Goal: Task Accomplishment & Management: Use online tool/utility

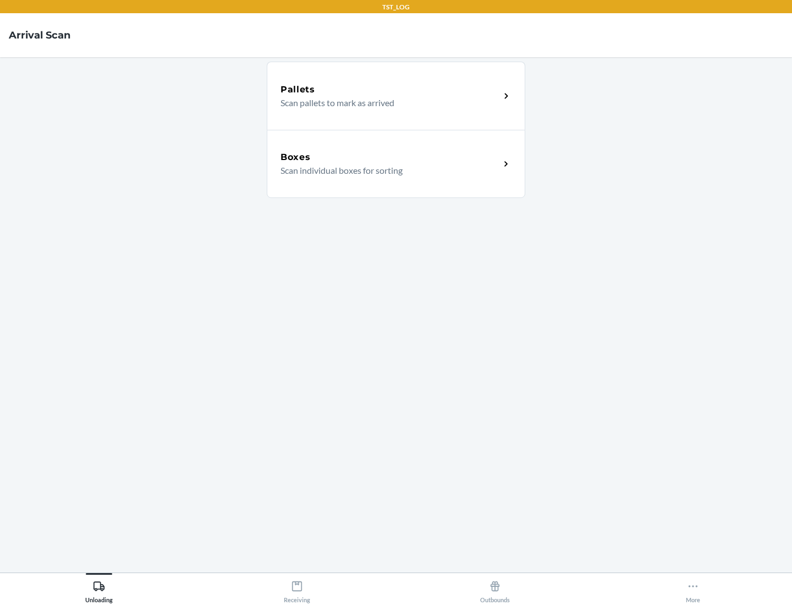
click at [390, 157] on div "Boxes" at bounding box center [389, 157] width 219 height 13
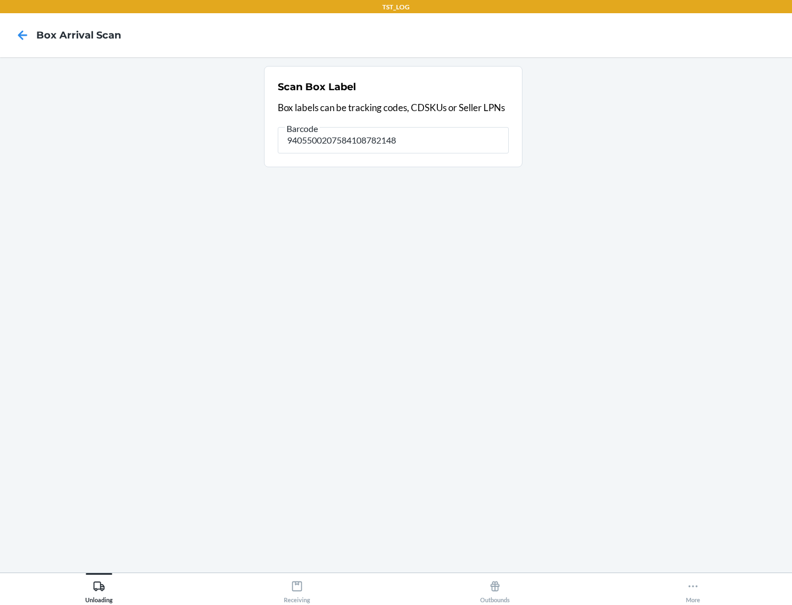
type input "9405500207584108782148"
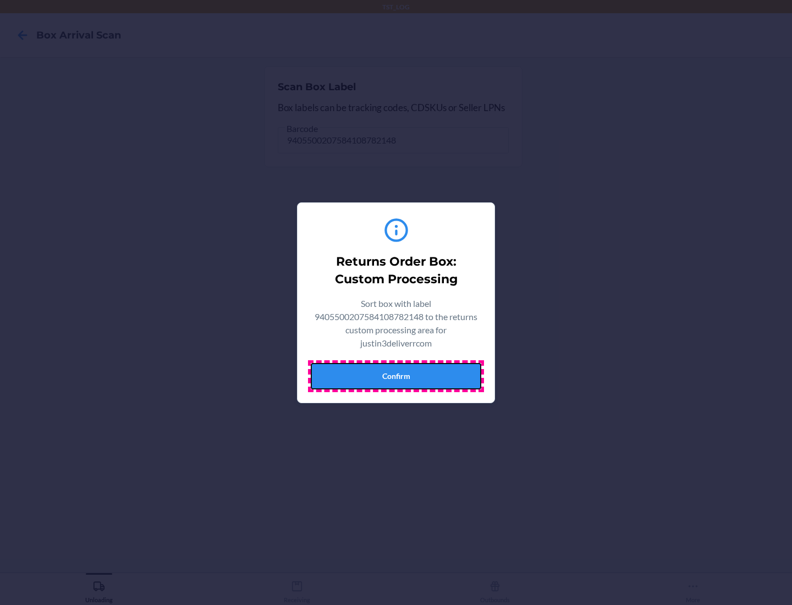
click at [396, 376] on button "Confirm" at bounding box center [396, 376] width 170 height 26
